Goal: Task Accomplishment & Management: Use online tool/utility

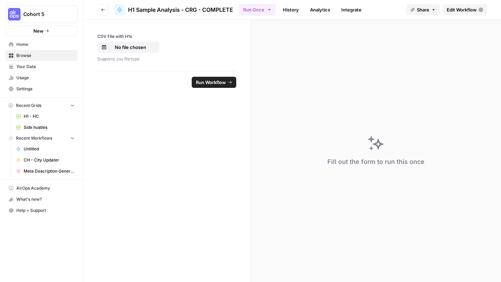
click at [452, 9] on span "Edit Workflow" at bounding box center [462, 9] width 30 height 7
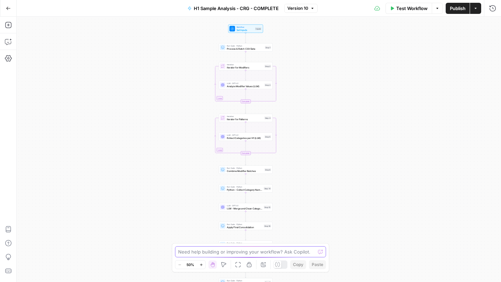
click at [227, 255] on textarea at bounding box center [246, 252] width 137 height 7
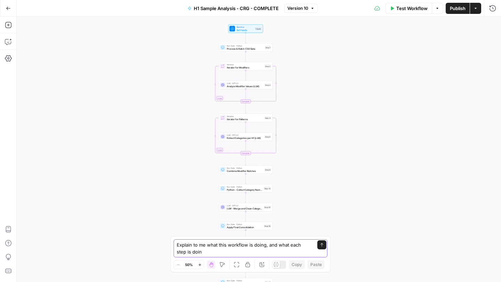
type textarea "Explain to me what this workflow is doing, and what each step is doing"
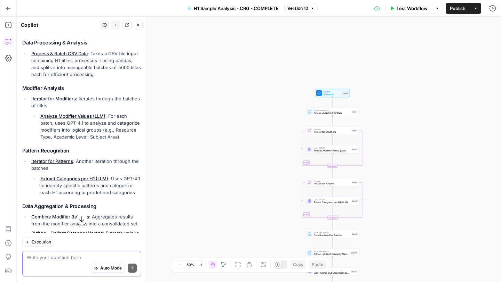
scroll to position [110, 0]
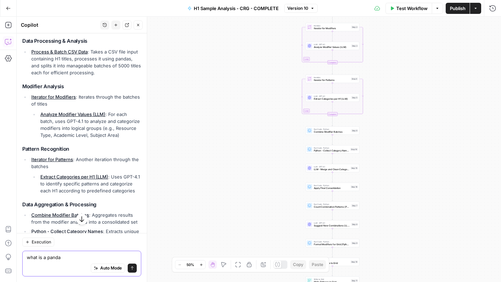
type textarea "what is a pandas"
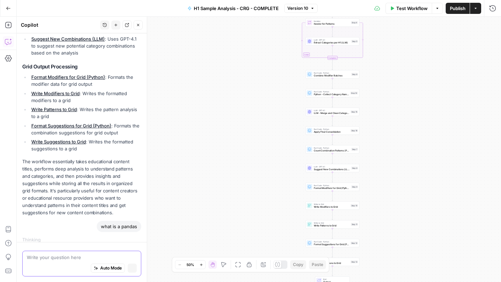
scroll to position [389, 0]
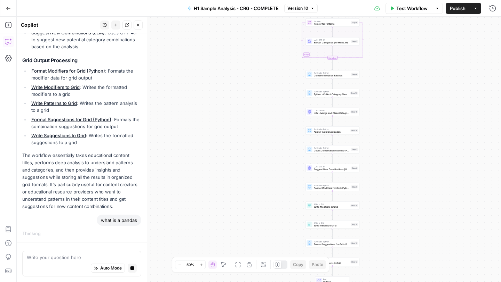
click at [9, 8] on icon "button" at bounding box center [8, 8] width 5 height 5
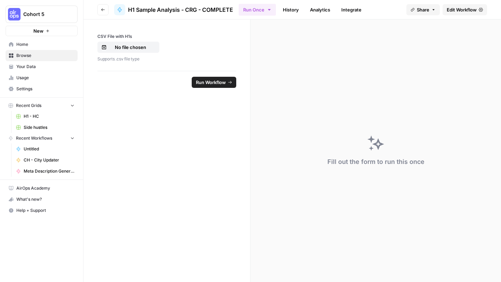
click at [458, 3] on header "Go back H1 Sample Analysis - CRG - COMPLETE Run Once History Analytics Integrat…" at bounding box center [291, 9] width 417 height 19
click at [458, 9] on span "Edit Workflow" at bounding box center [462, 9] width 30 height 7
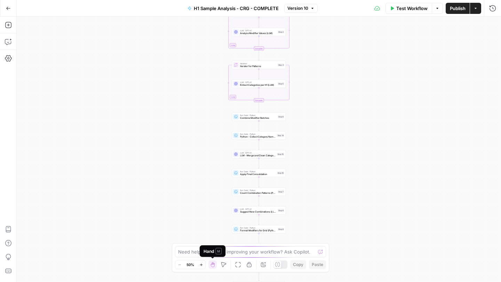
click at [212, 251] on div "Hand M" at bounding box center [212, 251] width 18 height 7
click at [190, 251] on textarea at bounding box center [246, 252] width 137 height 7
type textarea "Thi"
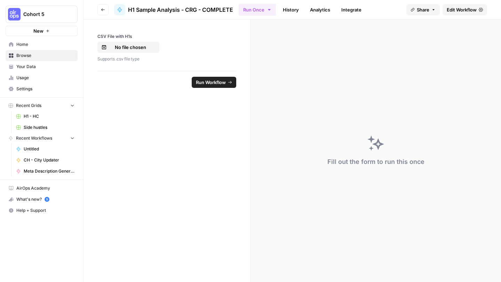
click at [453, 11] on span "Edit Workflow" at bounding box center [462, 9] width 30 height 7
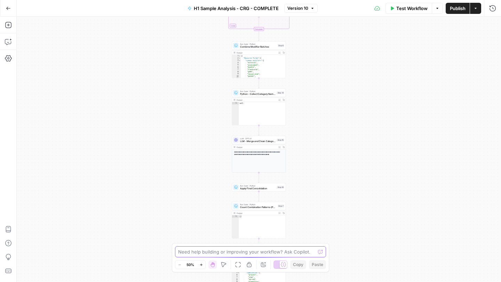
click at [192, 254] on textarea at bounding box center [246, 252] width 137 height 7
type textarea "This uses pandas, what is pandas?"
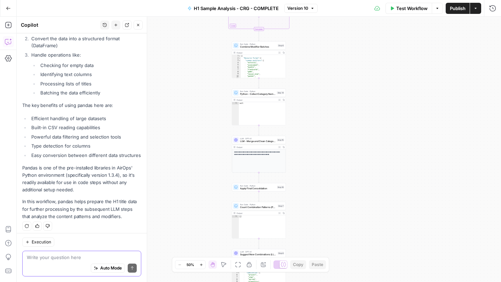
scroll to position [148, 0]
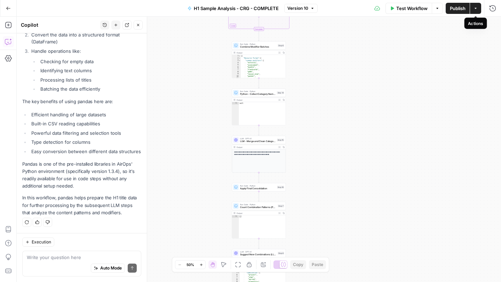
click at [478, 8] on button "Actions" at bounding box center [475, 8] width 11 height 11
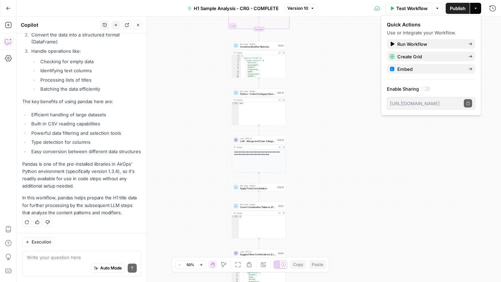
click at [438, 7] on icon "button" at bounding box center [437, 8] width 4 height 4
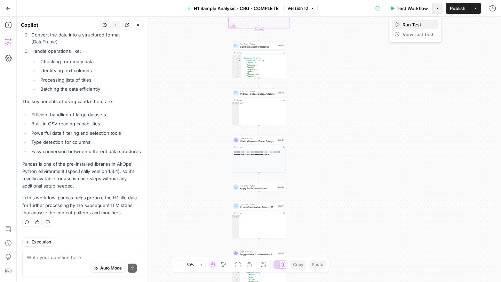
click at [419, 23] on span "Run Test" at bounding box center [417, 24] width 31 height 7
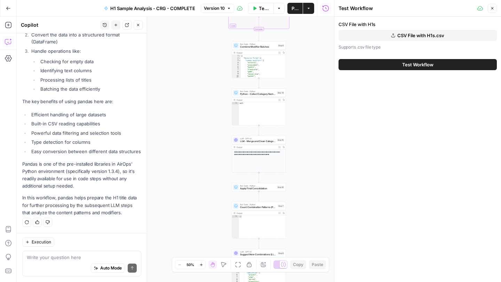
click at [386, 65] on button "Test Workflow" at bounding box center [417, 64] width 158 height 11
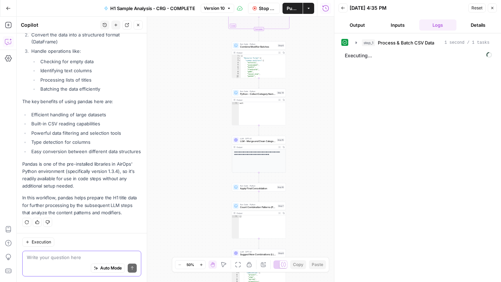
click at [61, 258] on textarea at bounding box center [82, 257] width 110 height 7
type textarea "How long will this workflow take to run?"
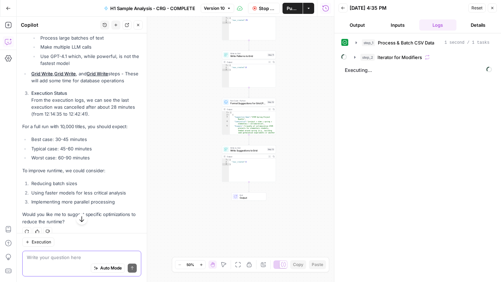
scroll to position [488, 0]
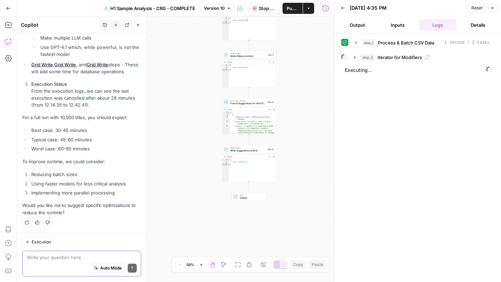
click at [74, 257] on textarea at bounding box center [82, 257] width 110 height 7
type textarea "Which step is the most time consuming?"
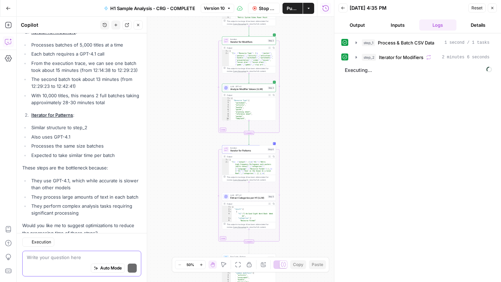
scroll to position [758, 0]
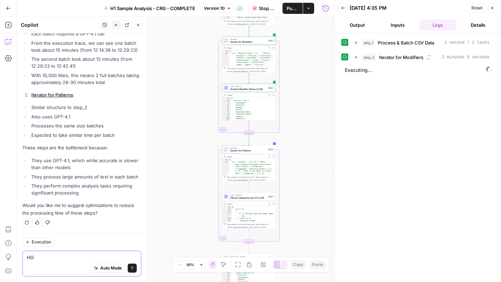
type textarea "H"
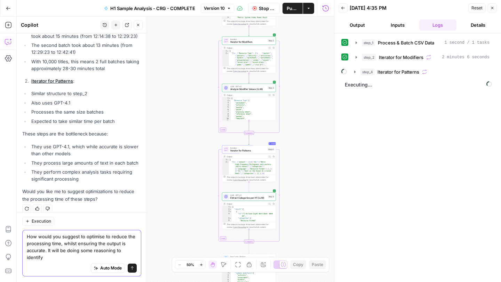
scroll to position [778, 0]
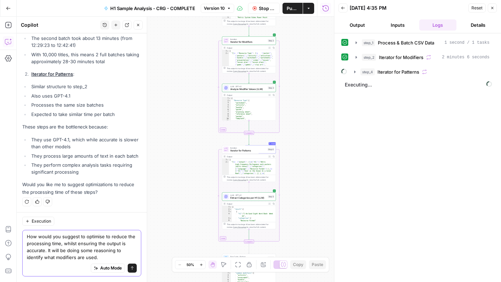
type textarea "How would you suggest to optimise to reduce the processing time, whilst ensurin…"
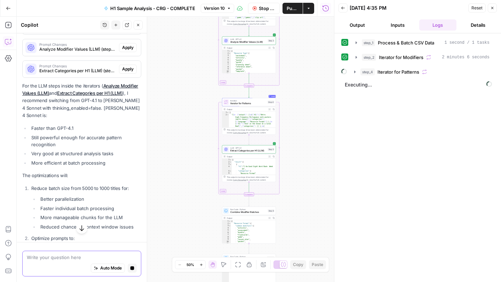
scroll to position [1089, 0]
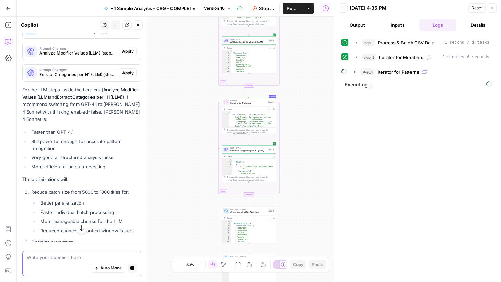
click at [69, 257] on textarea at bounding box center [82, 257] width 110 height 7
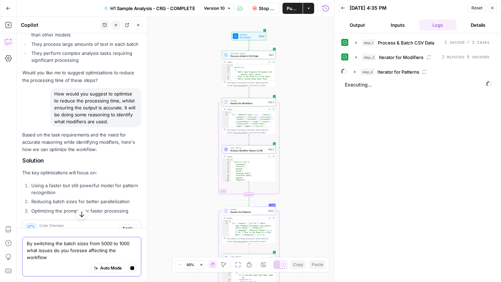
scroll to position [1247, 0]
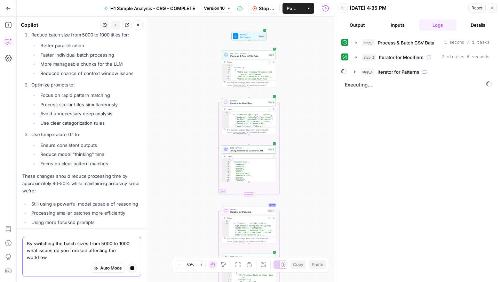
type textarea "By switching the batch sizes from 5000 to 1000 what issues do you foresee affec…"
click at [133, 270] on icon "button" at bounding box center [132, 269] width 4 height 4
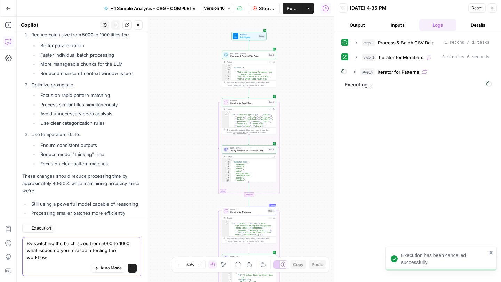
scroll to position [1267, 0]
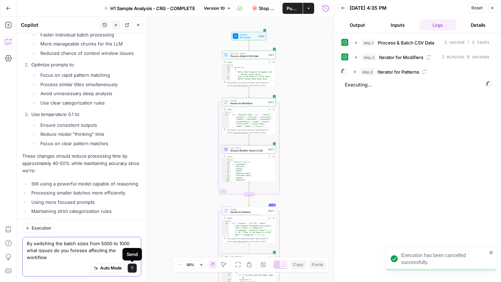
click at [133, 270] on icon "submit" at bounding box center [132, 268] width 4 height 4
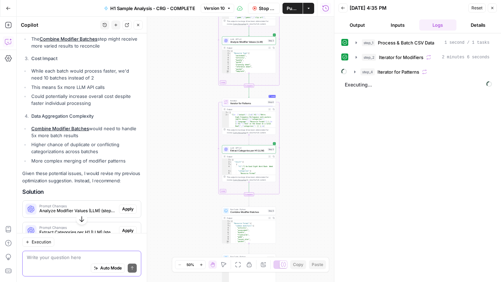
scroll to position [1623, 0]
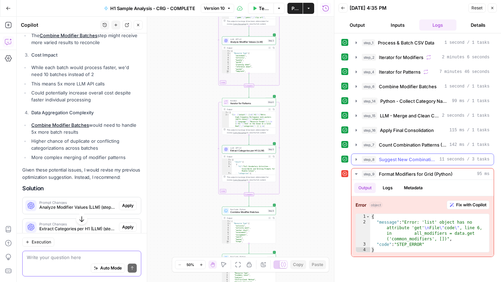
click at [355, 163] on button "step_8 Suggest New Combinations (LLM) 11 seconds / 3 tasks" at bounding box center [422, 159] width 142 height 11
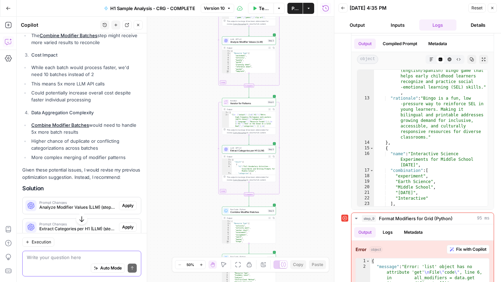
scroll to position [153, 0]
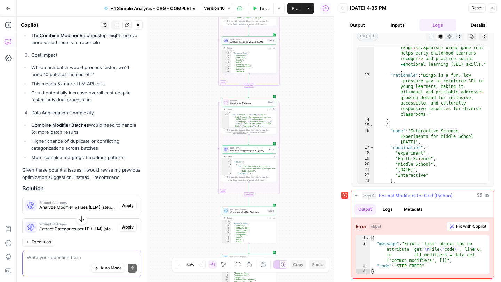
click at [473, 226] on span "Fix with Copilot" at bounding box center [471, 227] width 30 height 6
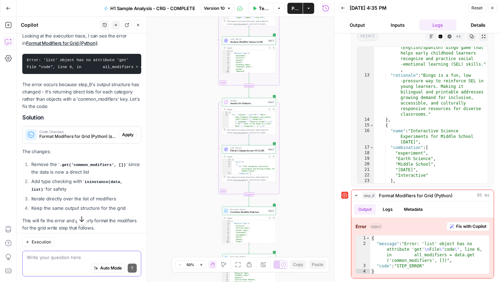
scroll to position [1964, 0]
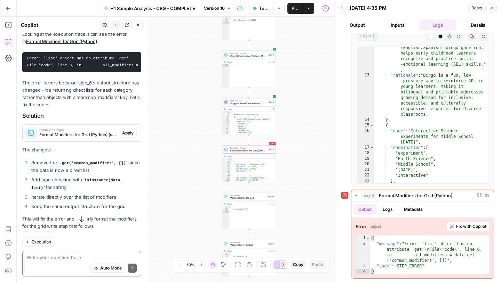
click at [128, 130] on span "Apply" at bounding box center [127, 133] width 11 height 6
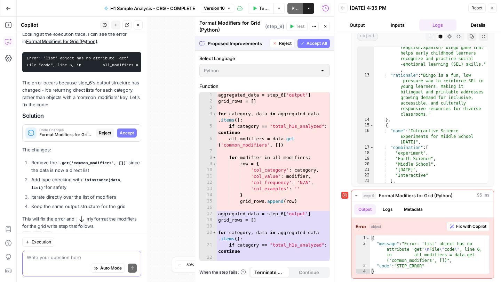
click at [306, 46] on span "Accept All" at bounding box center [316, 43] width 21 height 6
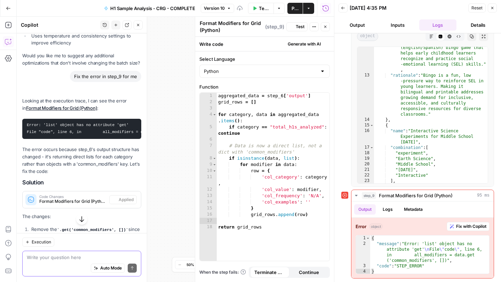
scroll to position [2031, 0]
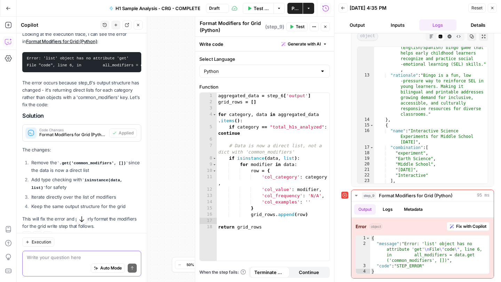
click at [299, 26] on span "Test" at bounding box center [300, 27] width 9 height 6
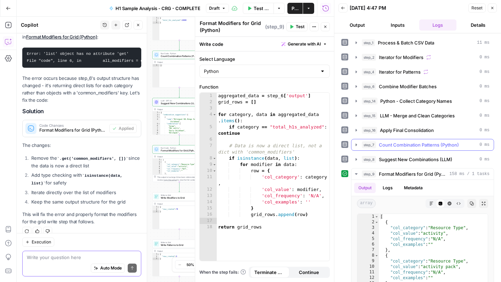
scroll to position [75, 0]
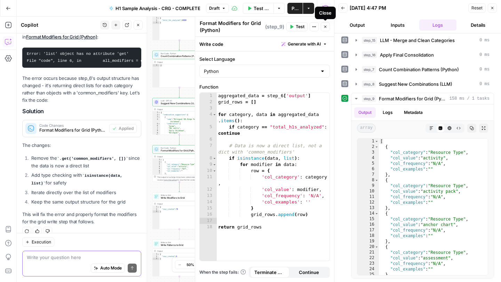
click at [324, 27] on icon "button" at bounding box center [325, 27] width 4 height 4
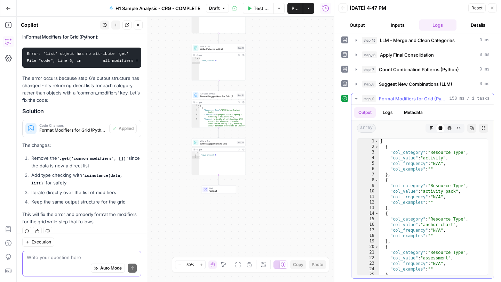
click at [354, 100] on icon "button" at bounding box center [356, 99] width 6 height 6
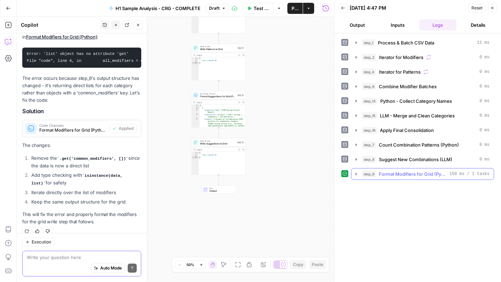
click at [357, 175] on icon "button" at bounding box center [356, 174] width 6 height 6
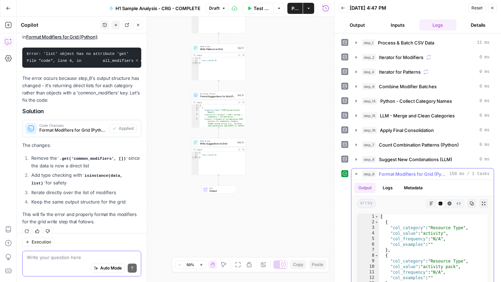
click at [357, 175] on icon "button" at bounding box center [356, 174] width 6 height 6
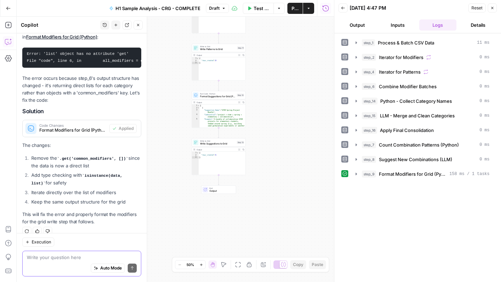
click at [7, 11] on button "Go Back" at bounding box center [8, 8] width 13 height 13
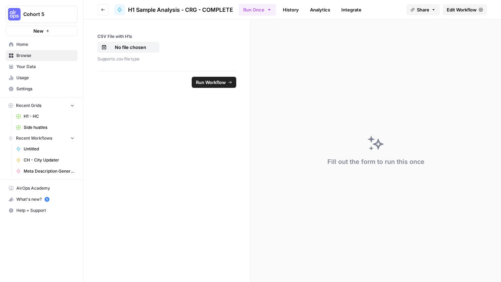
click at [24, 56] on span "Browse" at bounding box center [45, 56] width 58 height 6
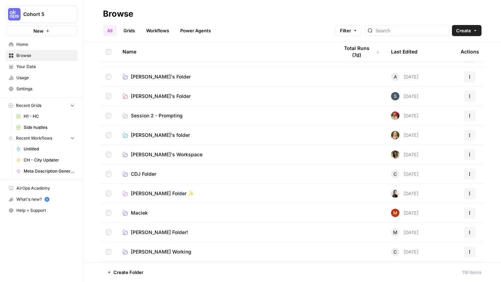
scroll to position [273, 0]
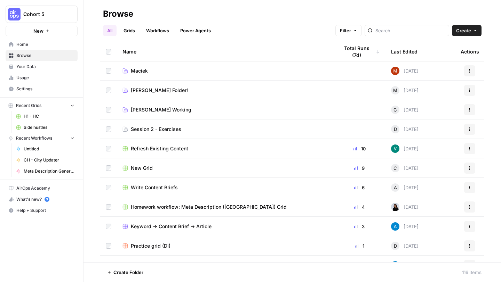
click at [127, 26] on link "Grids" at bounding box center [129, 30] width 20 height 11
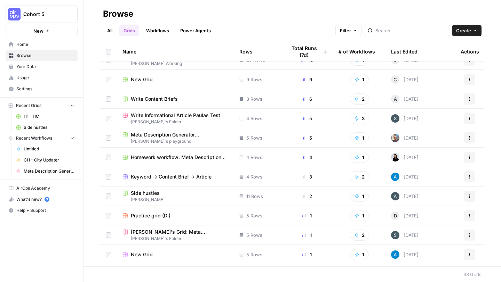
scroll to position [54, 0]
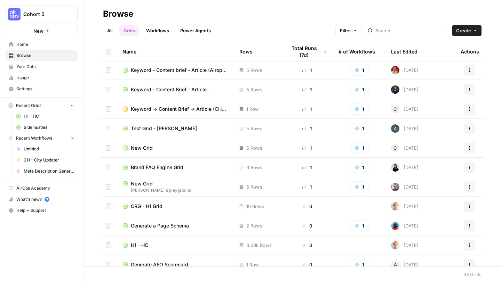
scroll to position [321, 0]
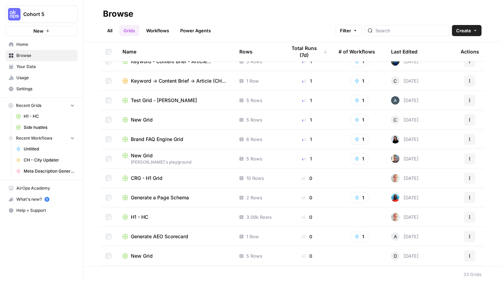
click at [138, 217] on span "H1 - HC" at bounding box center [139, 217] width 17 height 7
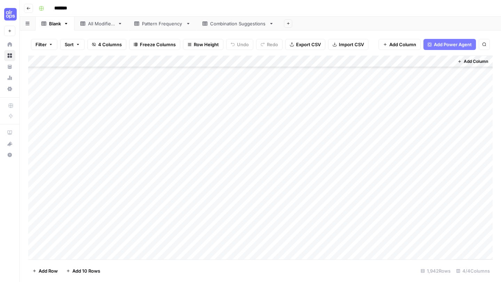
scroll to position [1604, 0]
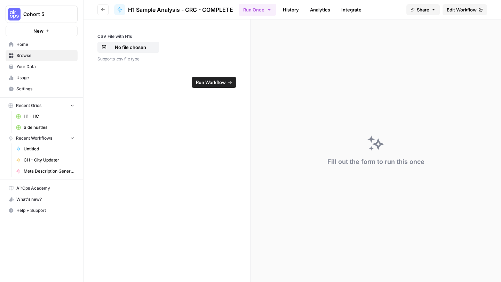
click at [448, 13] on span "Edit Workflow" at bounding box center [462, 9] width 30 height 7
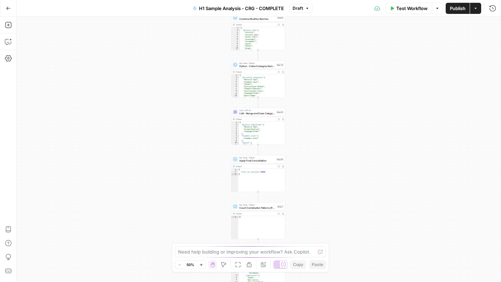
type textarea "*"
click at [256, 184] on div "{ "total_h1s_analyzed" : 10000 }" at bounding box center [261, 183] width 47 height 28
type textarea "**"
click at [270, 223] on div "[ ]" at bounding box center [261, 230] width 47 height 28
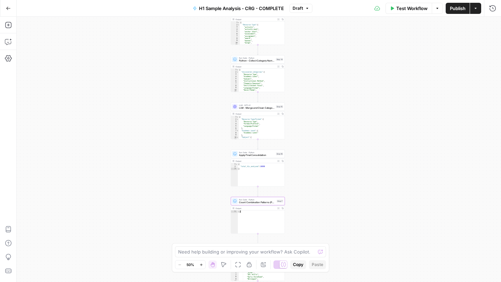
click at [358, 181] on div "Workflow Set Inputs Inputs Run Code · Python Process & Batch CSV Data Step 1 Ou…" at bounding box center [259, 150] width 484 height 266
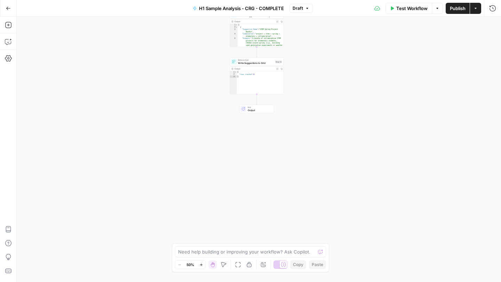
type textarea "*"
click at [262, 84] on div "{ "rows_created" : 5 }" at bounding box center [260, 85] width 47 height 28
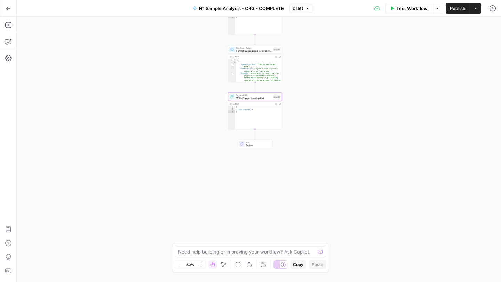
click at [252, 101] on div "Write to Grid Write Suggestions to Grid Step 13 Copy step Delete step Add Note …" at bounding box center [255, 111] width 54 height 37
click at [254, 98] on span "Write Suggestions to Grid" at bounding box center [253, 97] width 35 height 3
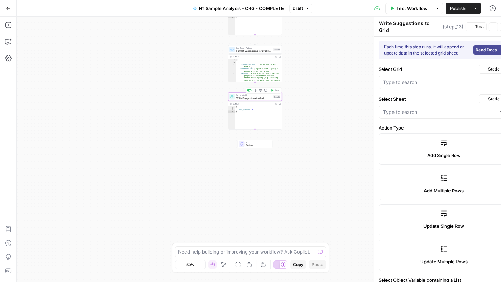
type input "H1 - HC"
type input "Combination Suggestions"
type input "Suggestion Name"
type input "Combination"
type input "Example"
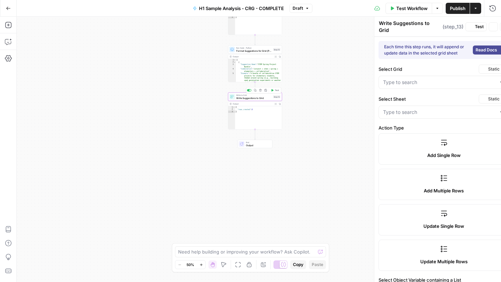
type input "Rationale"
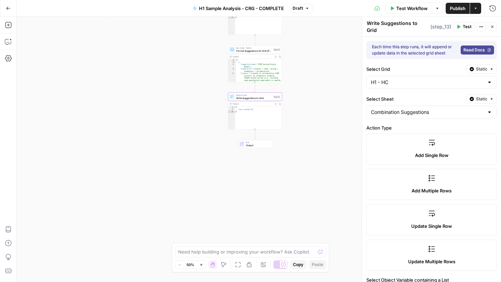
scroll to position [5, 0]
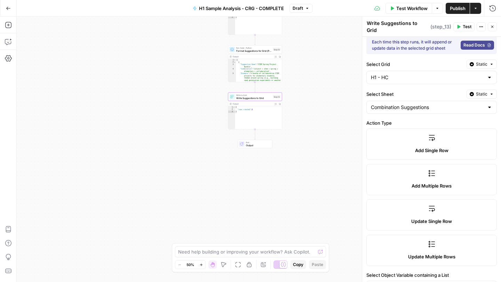
click at [4, 4] on button "Go Back" at bounding box center [8, 8] width 13 height 13
